Goal: Complete application form

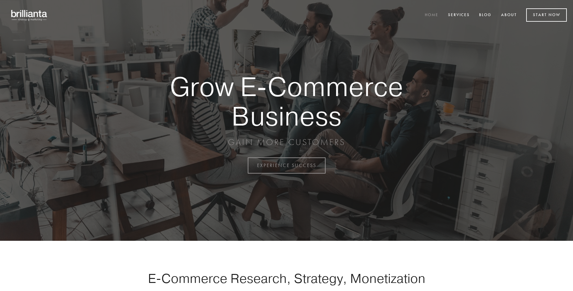
scroll to position [1625, 0]
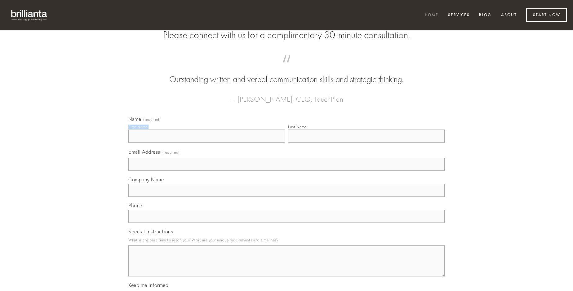
type input "[PERSON_NAME]"
click at [366, 143] on input "Last Name" at bounding box center [366, 136] width 157 height 13
type input "[PERSON_NAME]"
click at [286, 171] on input "Email Address (required)" at bounding box center [286, 164] width 316 height 13
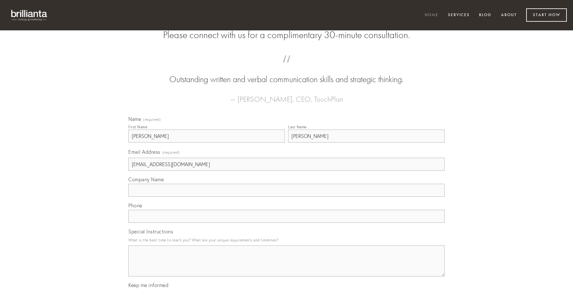
type input "[EMAIL_ADDRESS][DOMAIN_NAME]"
click at [286, 197] on input "Company Name" at bounding box center [286, 190] width 316 height 13
type input "qui"
click at [286, 223] on input "text" at bounding box center [286, 216] width 316 height 13
click at [286, 267] on textarea "Special Instructions" at bounding box center [286, 260] width 316 height 31
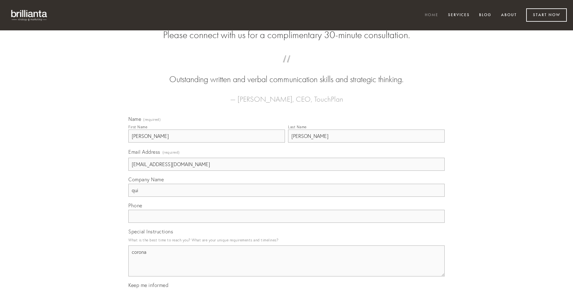
type textarea "corona"
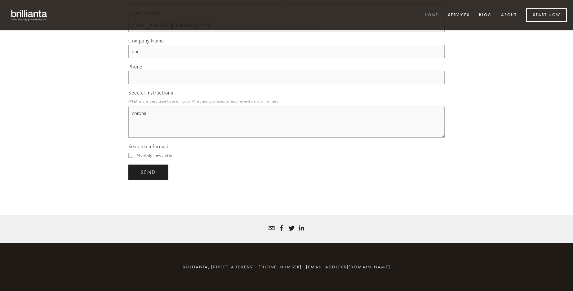
click at [149, 172] on span "send" at bounding box center [148, 173] width 15 height 6
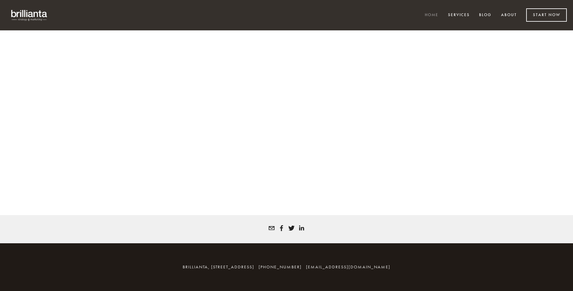
scroll to position [1616, 0]
